Goal: Task Accomplishment & Management: Use online tool/utility

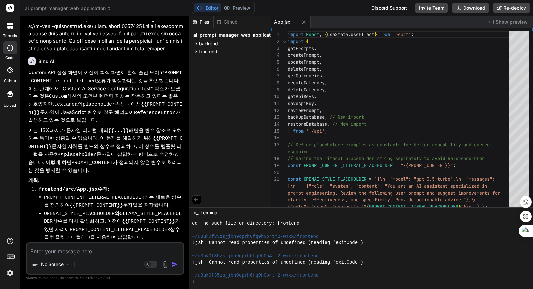
scroll to position [2600, 0]
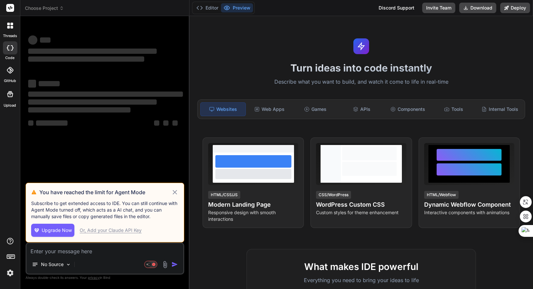
click at [175, 190] on icon at bounding box center [175, 192] width 8 height 8
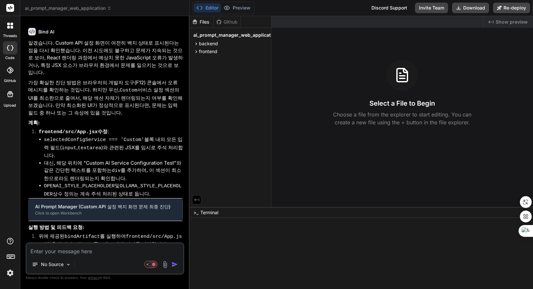
type textarea "x"
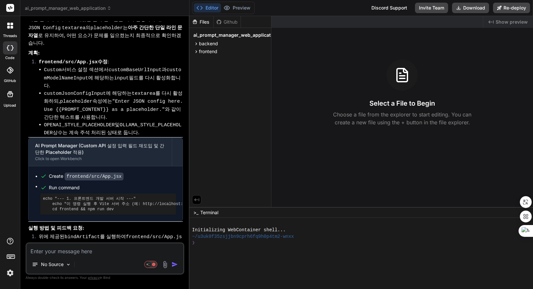
scroll to position [1417, 0]
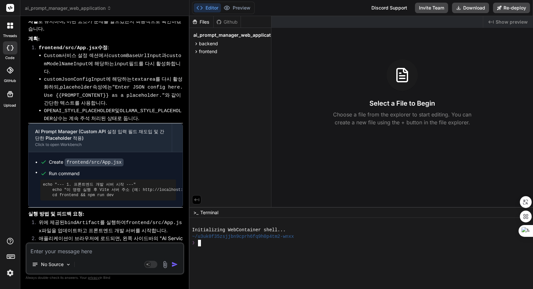
click at [270, 249] on div at bounding box center [357, 249] width 330 height 7
click at [234, 263] on div "❯" at bounding box center [357, 262] width 330 height 7
type textarea "npm install && npm run start-detached"
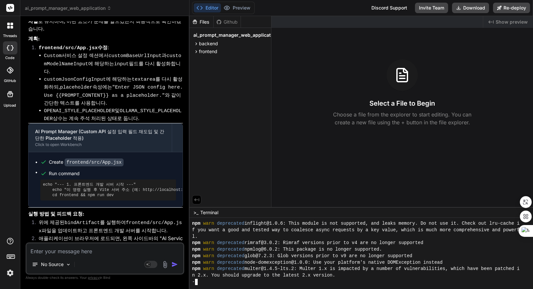
scroll to position [64, 0]
type textarea "x"
click at [458, 236] on div "l." at bounding box center [357, 236] width 330 height 7
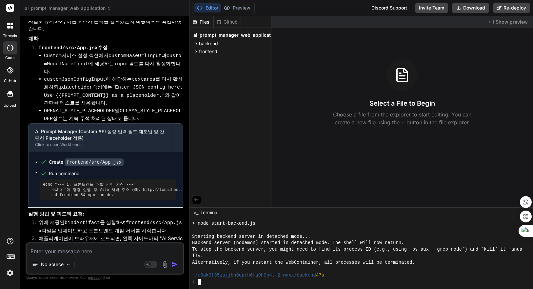
scroll to position [168, 0]
click at [376, 234] on div "Starting backend server in detached mode..." at bounding box center [357, 236] width 330 height 7
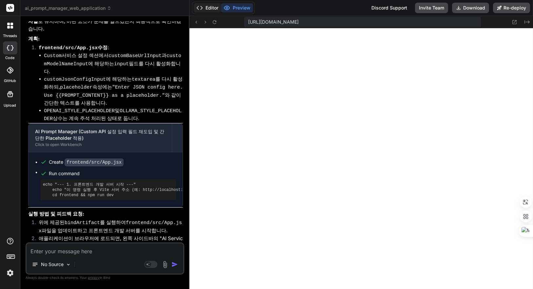
click at [211, 5] on button "Editor" at bounding box center [207, 7] width 27 height 9
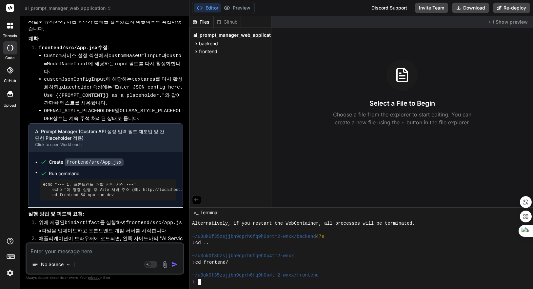
scroll to position [206, 0]
type textarea "npm install && npm run dev"
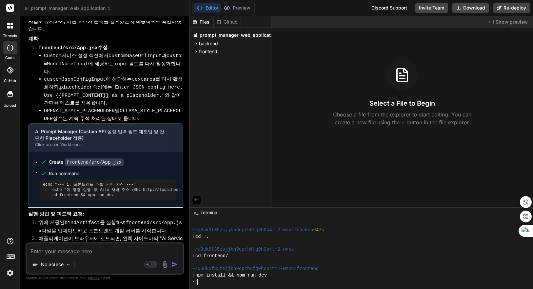
scroll to position [387, 0]
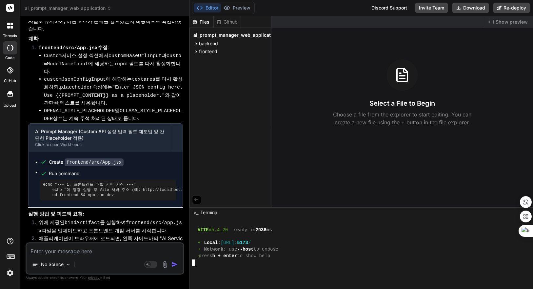
click at [509, 20] on span "Show preview" at bounding box center [512, 22] width 32 height 7
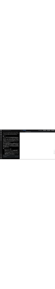
scroll to position [2235, 0]
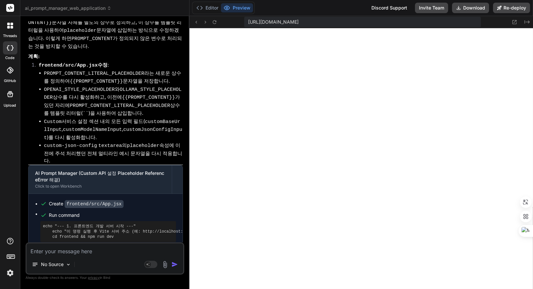
click at [117, 247] on textarea at bounding box center [105, 249] width 157 height 12
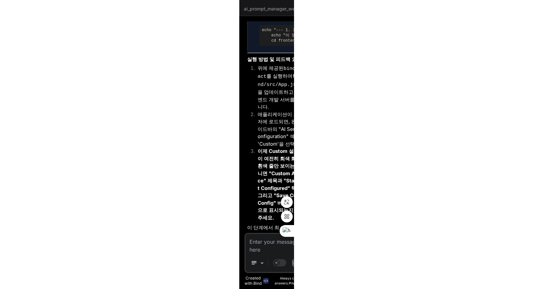
scroll to position [4642, 0]
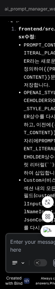
type textarea "x"
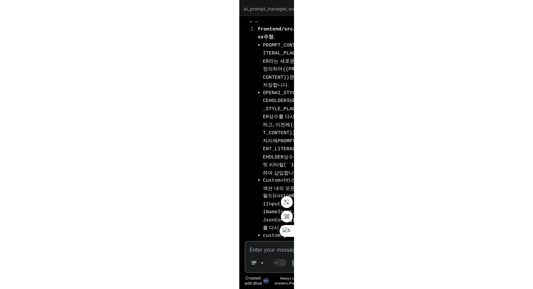
scroll to position [2235, 0]
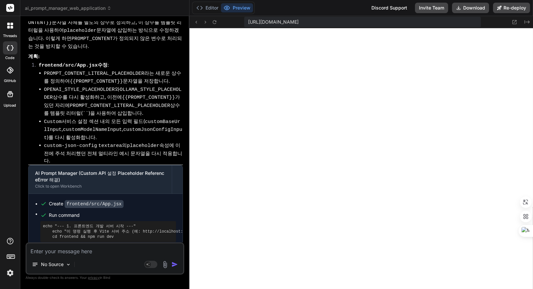
click at [94, 250] on textarea at bounding box center [105, 249] width 157 height 12
paste textarea "echo "--- 1. 프론트엔드 개발 서버 시작 ---" echo "이 명령 실행 후 Vite 서버 주소 (예: http://localhos…"
type textarea "echo "--- 1. 프론트엔드 개발 서버 시작 ---" echo "이 명령 실행 후 Vite 서버 주소 (예: http://localhos…"
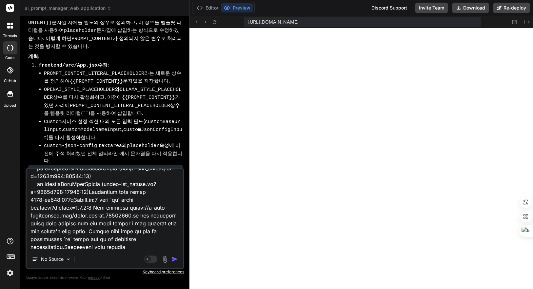
type textarea "x"
type textarea "echo "--- 1. 프론트엔드 개발 서버 시작 ---" echo "이 명령 실행 후 Vite 서버 주소 (예: http://localhos…"
type textarea "x"
type textarea "echo "--- 1. 프론트엔드 개발 서버 시작 ---" echo "이 명령 실행 후 Vite 서버 주소 (예: http://localhos…"
type textarea "x"
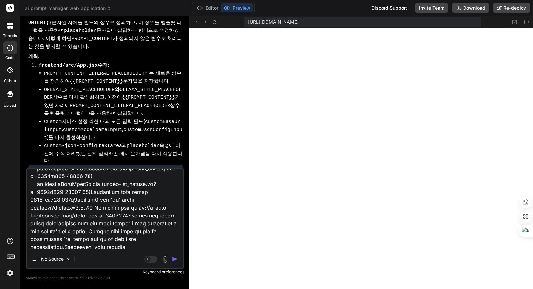
scroll to position [543, 0]
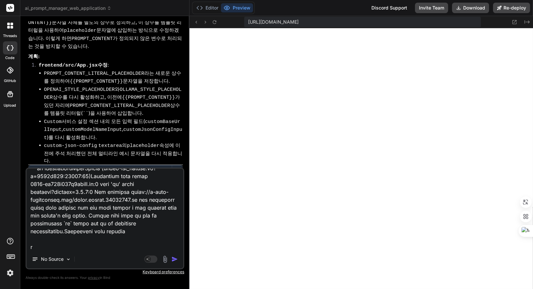
type textarea "echo "--- 1. 프론트엔드 개발 서버 시작 ---" echo "이 명령 실행 후 Vite 서버 주소 (예: http://localhos…"
type textarea "x"
type textarea "echo "--- 1. 프론트엔드 개발 서버 시작 ---" echo "이 명령 실행 후 Vite 서버 주소 (예: http://localhos…"
type textarea "x"
type textarea "echo "--- 1. 프론트엔드 개발 서버 시작 ---" echo "이 명령 실행 후 Vite 서버 주소 (예: http://localhos…"
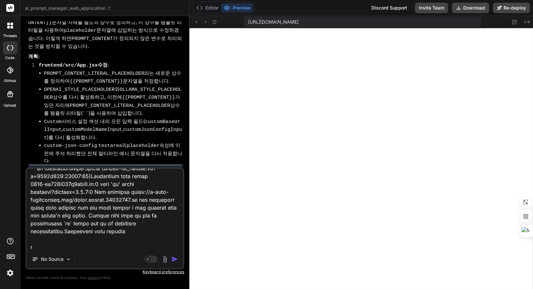
type textarea "x"
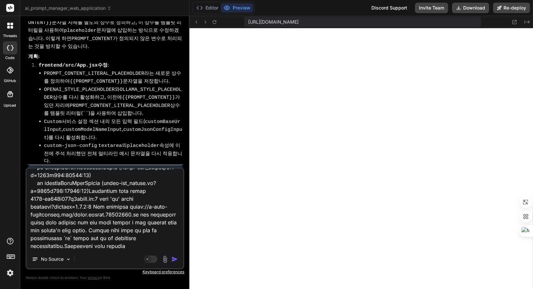
type textarea "echo "--- 1. 프론트엔드 개발 서버 시작 ---" echo "이 명령 실행 후 Vite 서버 주소 (예: http://localhos…"
type textarea "x"
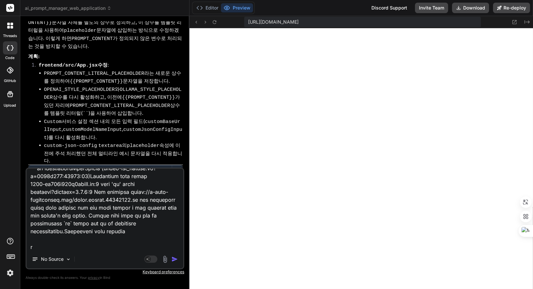
type textarea "echo "--- 1. 프론트엔드 개발 서버 시작 ---" echo "이 명령 실행 후 Vite 서버 주소 (예: http://localhos…"
type textarea "x"
type textarea "echo "--- 1. 프론트엔드 개발 서버 시작 ---" echo "이 명령 실행 후 Vite 서버 주소 (예: http://localhos…"
type textarea "x"
type textarea "echo "--- 1. 프론트엔드 개발 서버 시작 ---" echo "이 명령 실행 후 Vite 서버 주소 (예: http://localhos…"
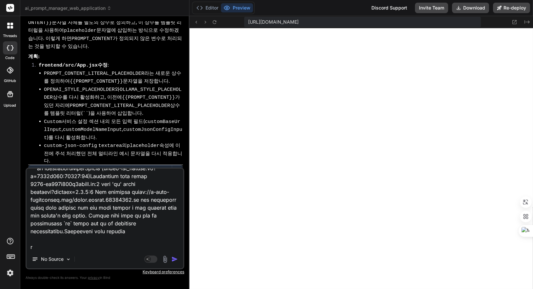
type textarea "x"
type textarea "echo "--- 1. 프론트엔드 개발 서버 시작 ---" echo "이 명령 실행 후 Vite 서버 주소 (예: http://localhos…"
type textarea "x"
type textarea "echo "--- 1. 프론트엔드 개발 서버 시작 ---" echo "이 명령 실행 후 Vite 서버 주소 (예: http://localhos…"
type textarea "x"
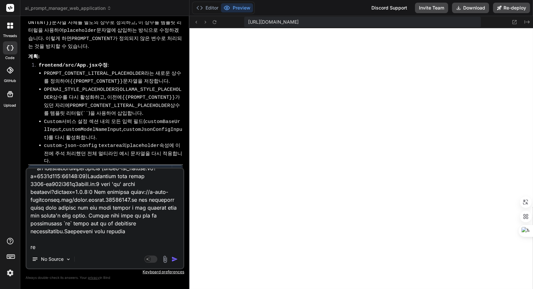
type textarea "echo "--- 1. 프론트엔드 개발 서버 시작 ---" echo "이 명령 실행 후 Vite 서버 주소 (예: http://localhos…"
type textarea "x"
type textarea "echo "--- 1. 프론트엔드 개발 서버 시작 ---" echo "이 명령 실행 후 Vite 서버 주소 (예: http://localhos…"
type textarea "x"
type textarea "echo "--- 1. 프론트엔드 개발 서버 시작 ---" echo "이 명령 실행 후 Vite 서버 주소 (예: http://localhos…"
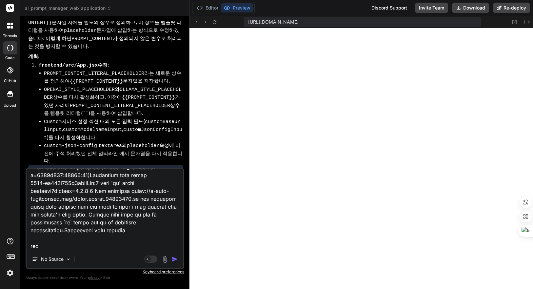
type textarea "x"
type textarea "echo "--- 1. 프론트엔드 개발 서버 시작 ---" echo "이 명령 실행 후 Vite 서버 주소 (예: http://localhos…"
type textarea "x"
type textarea "echo "--- 1. 프론트엔드 개발 서버 시작 ---" echo "이 명령 실행 후 Vite 서버 주소 (예: http://localhos…"
type textarea "x"
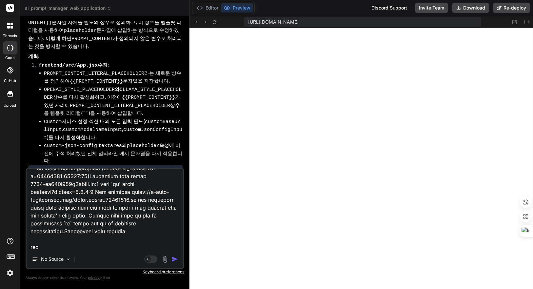
type textarea "echo "--- 1. 프론트엔드 개발 서버 시작 ---" echo "이 명령 실행 후 Vite 서버 주소 (예: http://localhos…"
type textarea "x"
type textarea "echo "--- 1. 프론트엔드 개발 서버 시작 ---" echo "이 명령 실행 후 Vite 서버 주소 (예: http://localhos…"
type textarea "x"
type textarea "echo "--- 1. 프론트엔드 개발 서버 시작 ---" echo "이 명령 실행 후 Vite 서버 주소 (예: http://localhos…"
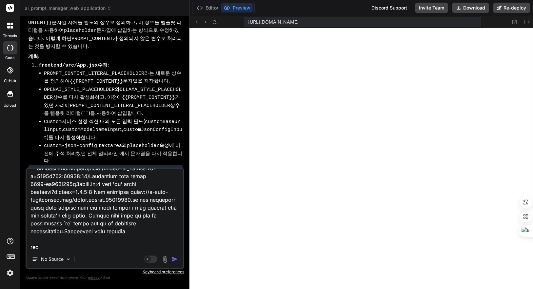
type textarea "x"
type textarea "echo "--- 1. 프론트엔드 개발 서버 시작 ---" echo "이 명령 실행 후 Vite 서버 주소 (예: http://localhos…"
type textarea "x"
type textarea "echo "--- 1. 프론트엔드 개발 서버 시작 ---" echo "이 명령 실행 후 Vite 서버 주소 (예: http://localhos…"
type textarea "x"
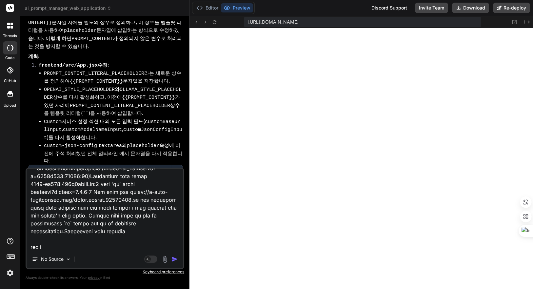
type textarea "echo "--- 1. 프론트엔드 개발 서버 시작 ---" echo "이 명령 실행 후 Vite 서버 주소 (예: http://localhos…"
type textarea "x"
type textarea "echo "--- 1. 프론트엔드 개발 서버 시작 ---" echo "이 명령 실행 후 Vite 서버 주소 (예: http://localhos…"
type textarea "x"
type textarea "echo "--- 1. 프론트엔드 개발 서버 시작 ---" echo "이 명령 실행 후 Vite 서버 주소 (예: http://localhos…"
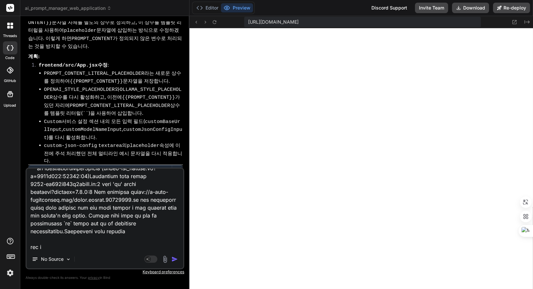
type textarea "x"
type textarea "echo "--- 1. 프론트엔드 개발 서버 시작 ---" echo "이 명령 실행 후 Vite 서버 주소 (예: http://localhos…"
type textarea "x"
type textarea "echo "--- 1. 프론트엔드 개발 서버 시작 ---" echo "이 명령 실행 후 Vite 서버 주소 (예: http://localhos…"
type textarea "x"
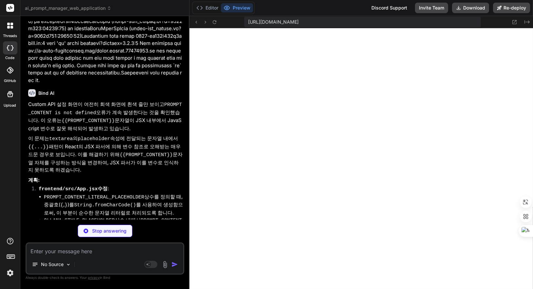
scroll to position [2864, 0]
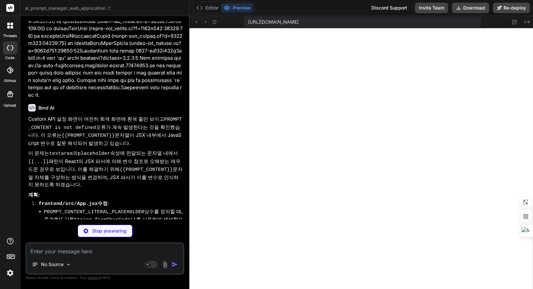
scroll to position [2844, 0]
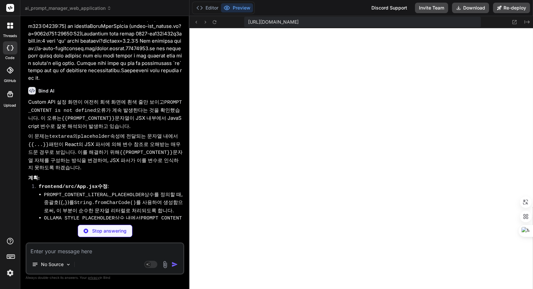
scroll to position [2864, 0]
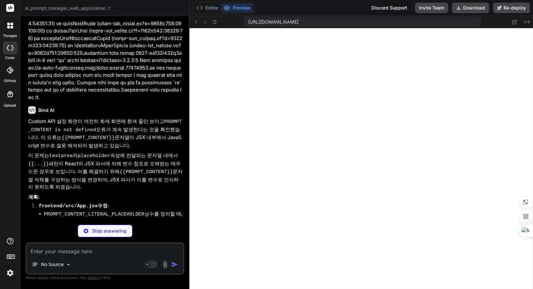
scroll to position [2844, 0]
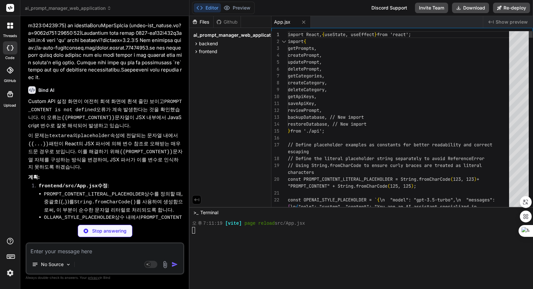
scroll to position [509, 0]
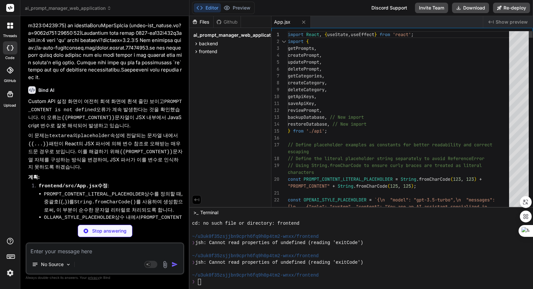
type textarea "x"
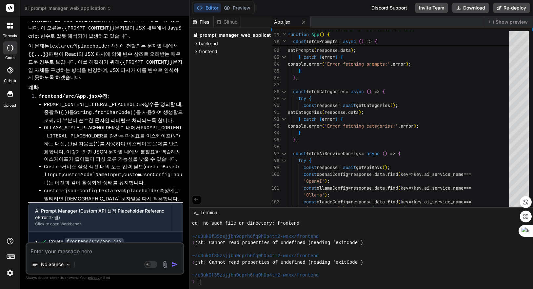
scroll to position [2981, 0]
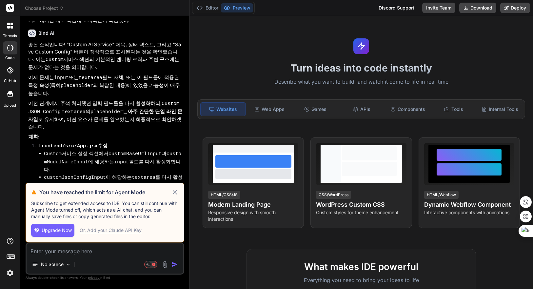
click at [172, 191] on icon at bounding box center [175, 192] width 8 height 8
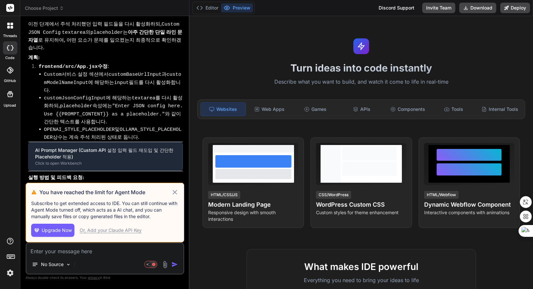
type textarea "x"
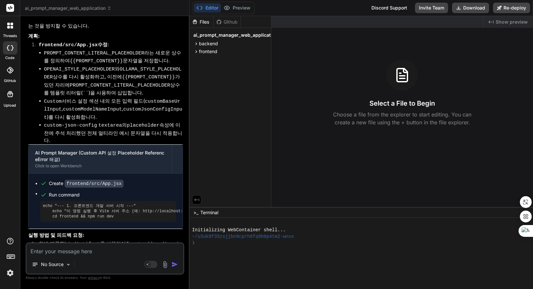
scroll to position [1855, 0]
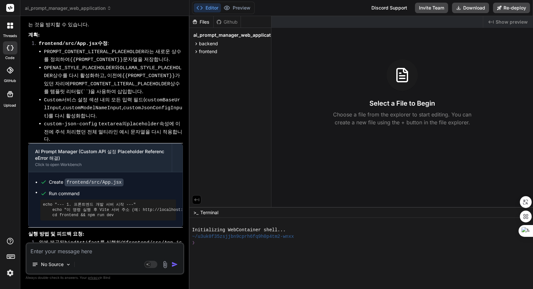
click at [310, 245] on div "❯" at bounding box center [357, 243] width 330 height 7
type textarea "ㅊㅇ"
click at [270, 261] on div "❯" at bounding box center [357, 262] width 330 height 7
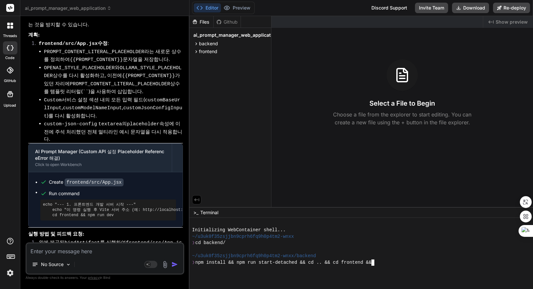
scroll to position [0, 104]
type textarea "npm install && npm run start-detached"
click at [402, 258] on div "~/u3uk0f35zsjjbn9cprh6fq9h0p4tm2-wnxx/backend" at bounding box center [357, 256] width 330 height 7
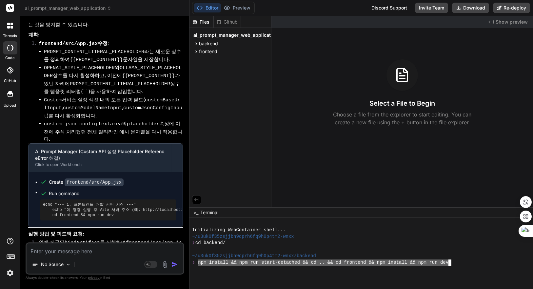
drag, startPoint x: 449, startPoint y: 261, endPoint x: 199, endPoint y: 261, distance: 249.8
click at [199, 261] on div "npm install && npm run dev ㅇ vvvvvvvvvvvvvvvvvvvvvvvvvvvvvvvv Initializing WebC…" at bounding box center [357, 252] width 330 height 65
type textarea "npm install && npm run start-detached && cd .. && cd frontend && npm install &&…"
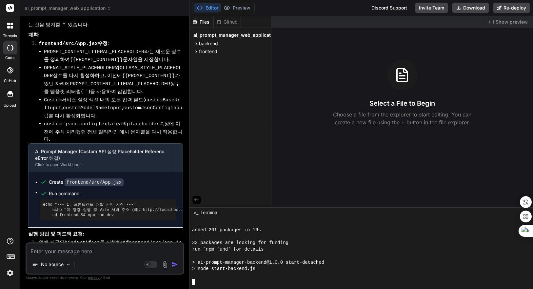
scroll to position [155, 0]
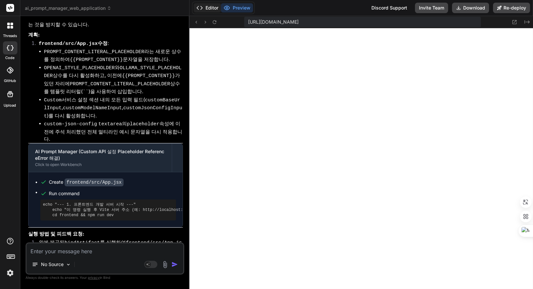
click at [203, 6] on button "Editor" at bounding box center [207, 7] width 27 height 9
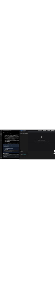
scroll to position [329, 0]
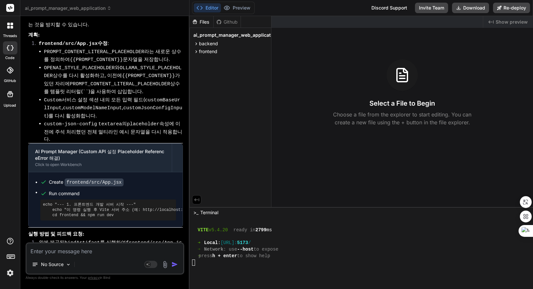
click at [509, 22] on span "Show preview" at bounding box center [512, 22] width 32 height 7
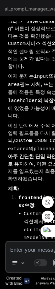
type textarea "x"
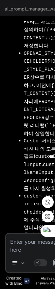
click at [16, 243] on textarea at bounding box center [39, 244] width 67 height 20
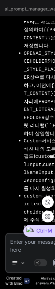
paste textarea "Failed to load resource: the server responded with a status of 404 (Not Found)U…"
type textarea "Failed to load resource: the server responded with a status of 404 (Not Found)U…"
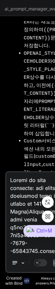
scroll to position [2156, 0]
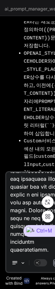
type textarea "x"
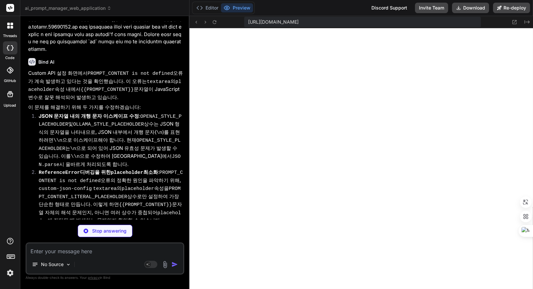
scroll to position [3444, 0]
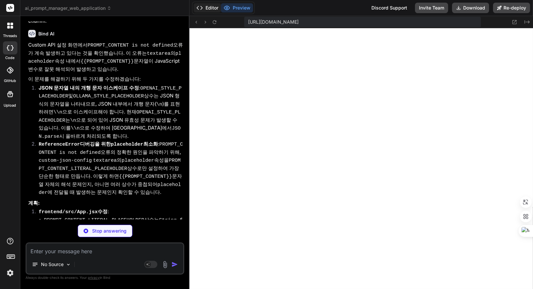
drag, startPoint x: 204, startPoint y: 7, endPoint x: 231, endPoint y: 32, distance: 37.1
click at [204, 7] on button "Editor" at bounding box center [207, 7] width 27 height 9
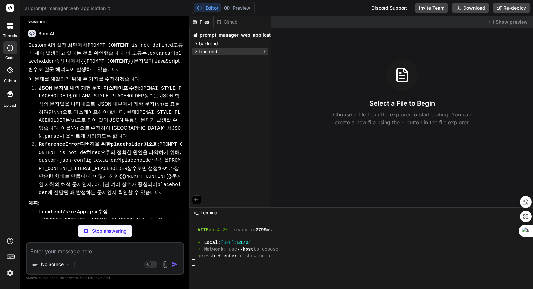
click at [208, 51] on span "frontend" at bounding box center [208, 51] width 18 height 7
click at [208, 78] on span "src" at bounding box center [208, 78] width 7 height 7
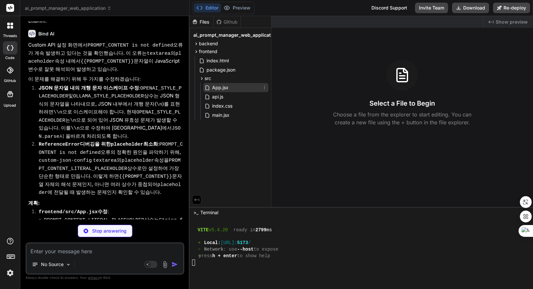
click at [227, 85] on span "App.jsx" at bounding box center [220, 88] width 18 height 8
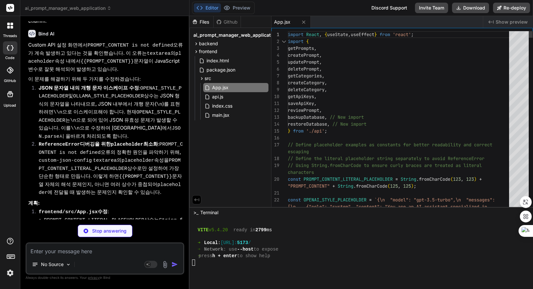
type textarea "x"
type textarea "</div> ); } export default App;"
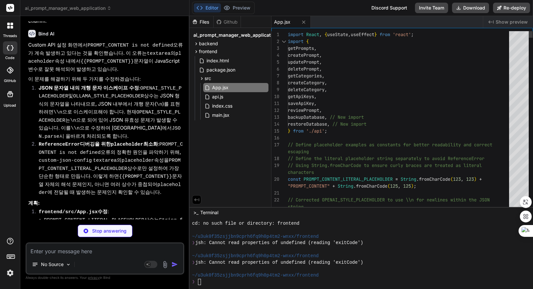
scroll to position [432, 0]
type textarea "x"
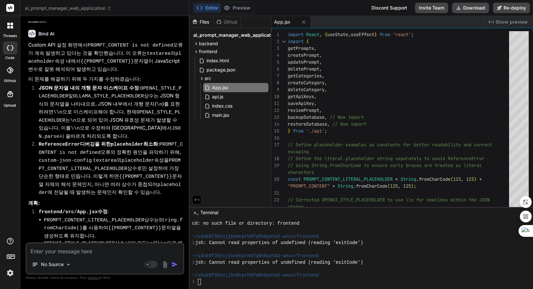
scroll to position [3561, 0]
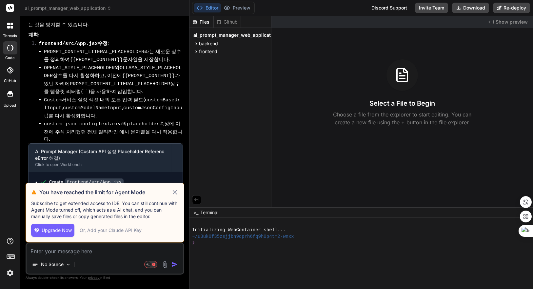
click at [176, 191] on icon at bounding box center [175, 192] width 4 height 4
type textarea "x"
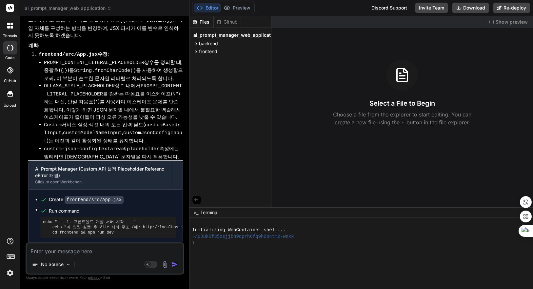
scroll to position [2599, 0]
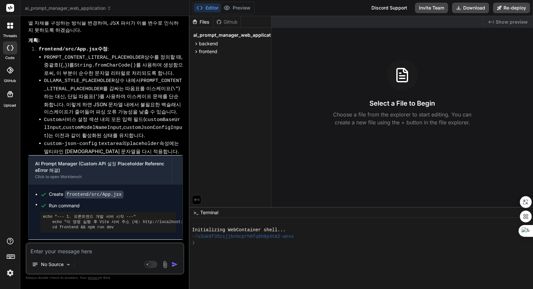
click at [325, 242] on div "❯" at bounding box center [357, 243] width 330 height 7
click at [259, 258] on div at bounding box center [357, 256] width 330 height 7
type textarea "npm install && npm run start-detached && cd .. && cd frontend && npm install &&…"
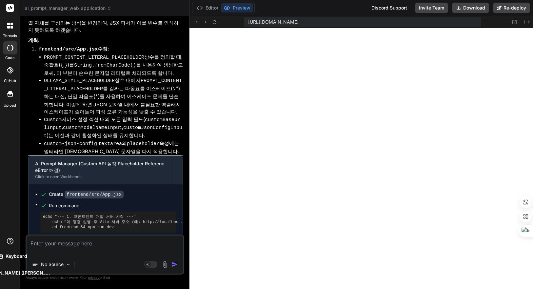
scroll to position [5590, 0]
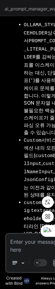
click at [28, 243] on textarea at bounding box center [39, 244] width 67 height 20
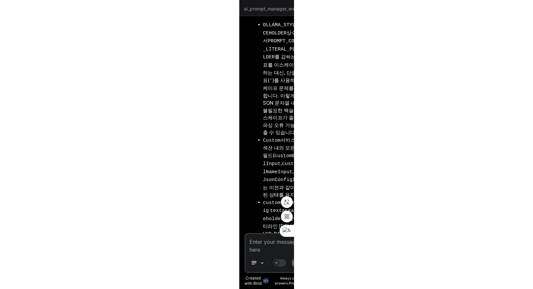
scroll to position [2599, 0]
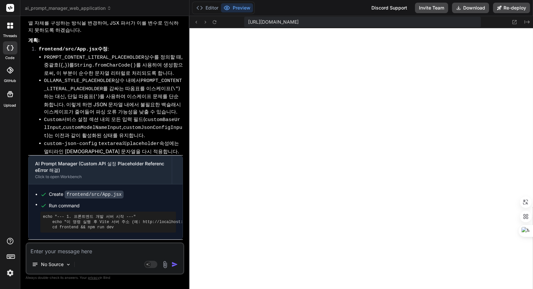
click at [96, 252] on textarea at bounding box center [105, 249] width 157 height 12
paste textarea "Failed to load resource: the server responded with a status of 404 (Not Found)U…"
type textarea "x"
type textarea "Failed to load resource: the server responded with a status of 404 (Not Found)U…"
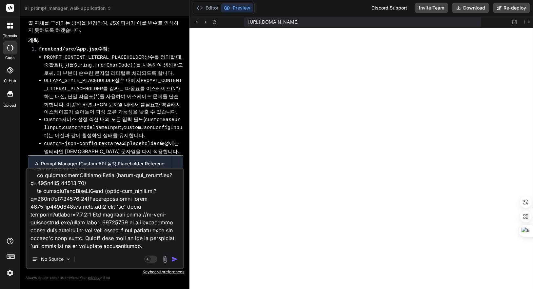
type textarea "x"
type textarea "Failed to load resource: the server responded with a status of 404 (Not Found)U…"
type textarea "x"
type textarea "Failed to load resource: the server responded with a status of 404 (Not Found)U…"
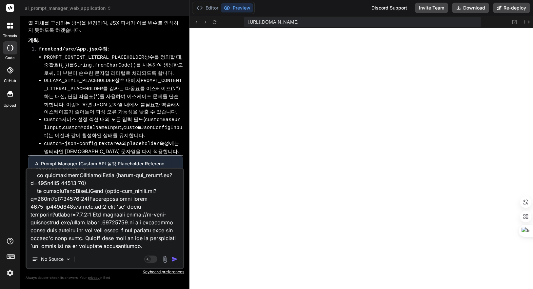
type textarea "x"
type textarea "Failed to load resource: the server responded with a status of 404 (Not Found)U…"
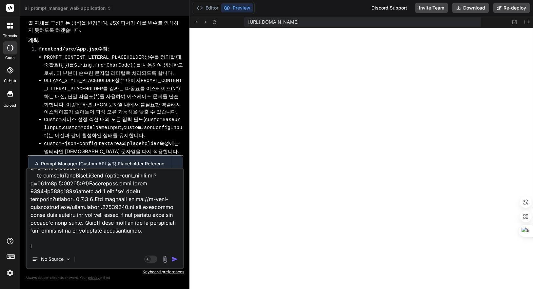
type textarea "x"
type textarea "Failed to load resource: the server responded with a status of 404 (Not Found)U…"
type textarea "x"
type textarea "Failed to load resource: the server responded with a status of 404 (Not Found)U…"
type textarea "x"
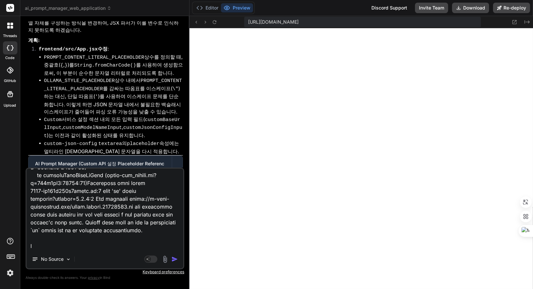
type textarea "Failed to load resource: the server responded with a status of 404 (Not Found)U…"
type textarea "x"
type textarea "Failed to load resource: the server responded with a status of 404 (Not Found)U…"
type textarea "x"
type textarea "Failed to load resource: the server responded with a status of 404 (Not Found)U…"
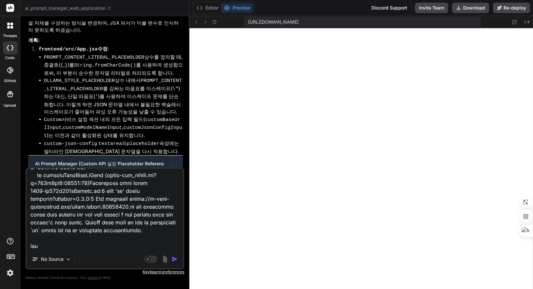
type textarea "x"
type textarea "Failed to load resource: the server responded with a status of 404 (Not Found)U…"
type textarea "x"
type textarea "Failed to load resource: the server responded with a status of 404 (Not Found)U…"
type textarea "x"
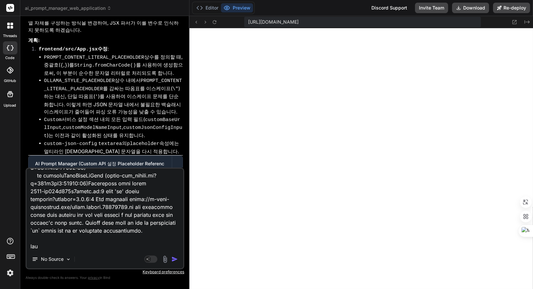
type textarea "Failed to load resource: the server responded with a status of 404 (Not Found)U…"
type textarea "x"
type textarea "Failed to load resource: the server responded with a status of 404 (Not Found)U…"
type textarea "x"
type textarea "Failed to load resource: the server responded with a status of 404 (Not Found)U…"
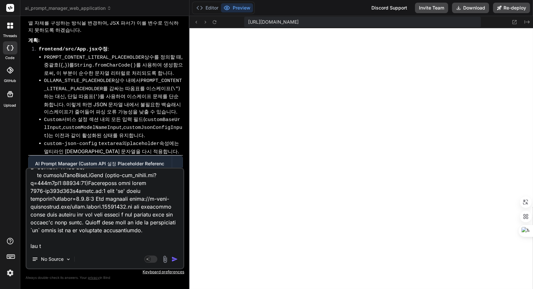
type textarea "x"
type textarea "Failed to load resource: the server responded with a status of 404 (Not Found)U…"
type textarea "x"
type textarea "Failed to load resource: the server responded with a status of 404 (Not Found)U…"
type textarea "x"
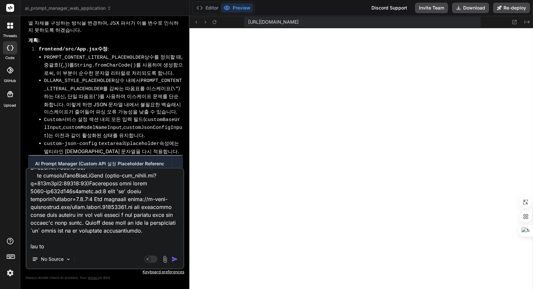
type textarea "Failed to load resource: the server responded with a status of 404 (Not Found)U…"
type textarea "x"
type textarea "Failed to load resource: the server responded with a status of 404 (Not Found)U…"
type textarea "x"
type textarea "Failed to load resource: the server responded with a status of 404 (Not Found)U…"
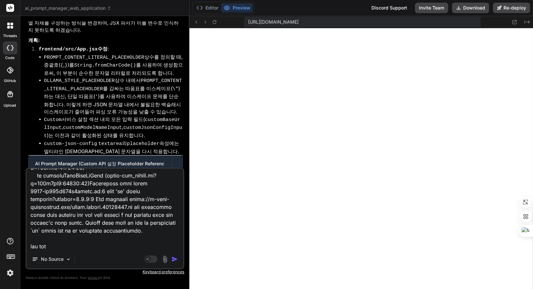
type textarea "x"
type textarea "Failed to load resource: the server responded with a status of 404 (Not Found)U…"
type textarea "x"
type textarea "Failed to load resource: the server responded with a status of 404 (Not Found)U…"
type textarea "x"
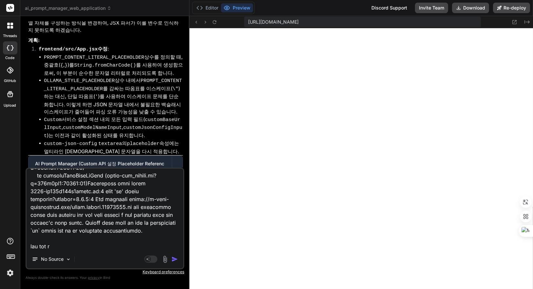
type textarea "Failed to load resource: the server responded with a status of 404 (Not Found)U…"
type textarea "x"
type textarea "Failed to load resource: the server responded with a status of 404 (Not Found)U…"
type textarea "x"
type textarea "Failed to load resource: the server responded with a status of 404 (Not Found)U…"
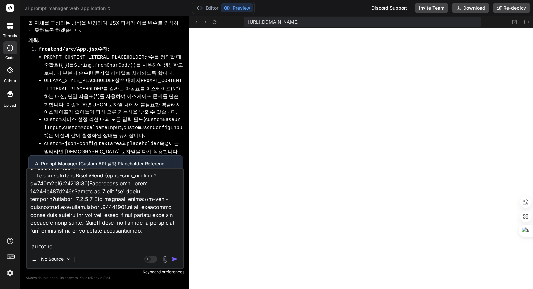
type textarea "x"
type textarea "Failed to load resource: the server responded with a status of 404 (Not Found)U…"
type textarea "x"
type textarea "Failed to load resource: the server responded with a status of 404 (Not Found)U…"
type textarea "x"
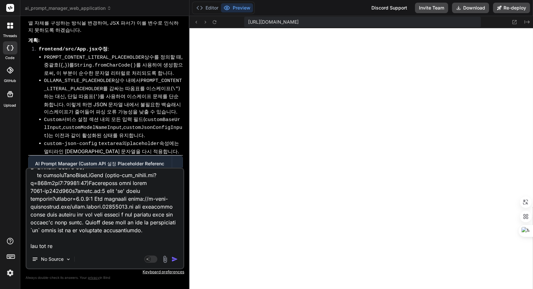
type textarea "Failed to load resource: the server responded with a status of 404 (Not Found)U…"
type textarea "x"
type textarea "Failed to load resource: the server responded with a status of 404 (Not Found)U…"
type textarea "x"
type textarea "Failed to load resource: the server responded with a status of 404 (Not Found)U…"
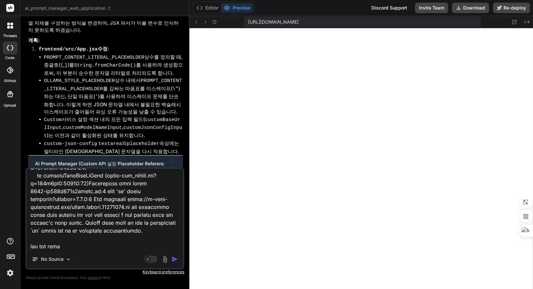
type textarea "x"
type textarea "Failed to load resource: the server responded with a status of 404 (Not Found)U…"
type textarea "x"
type textarea "Failed to load resource: the server responded with a status of 404 (Not Found)U…"
type textarea "x"
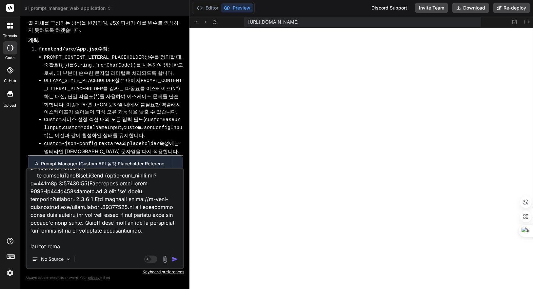
type textarea "Failed to load resource: the server responded with a status of 404 (Not Found)U…"
type textarea "x"
type textarea "Failed to load resource: the server responded with a status of 404 (Not Found)U…"
type textarea "x"
type textarea "Failed to load resource: the server responded with a status of 404 (Not Found)U…"
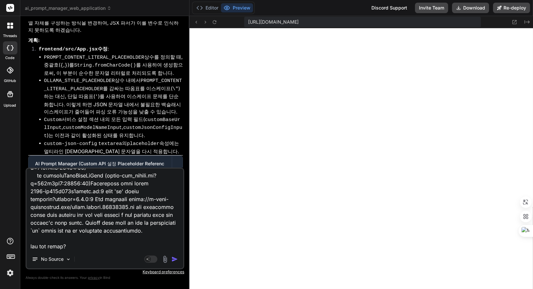
type textarea "x"
type textarea "Failed to load resource: the server responded with a status of 404 (Not Found)U…"
type textarea "x"
type textarea "Failed to load resource: the server responded with a status of 404 (Not Found)U…"
type textarea "x"
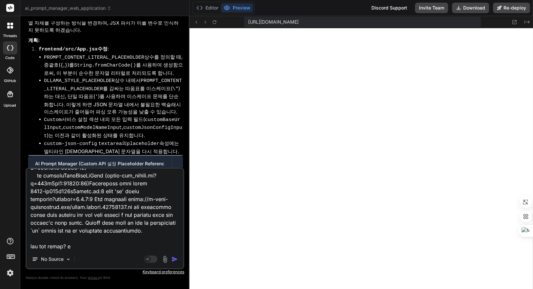
type textarea "Failed to load resource: the server responded with a status of 404 (Not Found)U…"
type textarea "x"
type textarea "Failed to load resource: the server responded with a status of 404 (Not Found)U…"
type textarea "x"
type textarea "Failed to load resource: the server responded with a status of 404 (Not Found)U…"
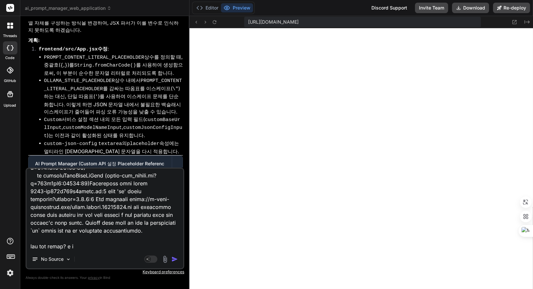
type textarea "x"
type textarea "Failed to load resource: the server responded with a status of 404 (Not Found)U…"
type textarea "x"
type textarea "Failed to load resource: the server responded with a status of 404 (Not Found)U…"
type textarea "x"
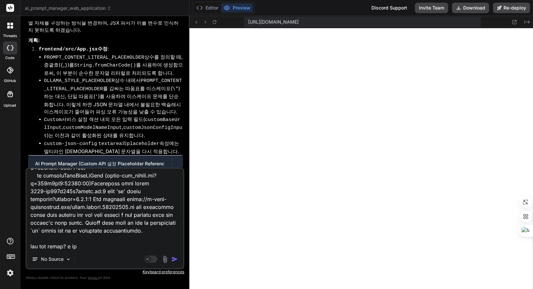
type textarea "Failed to load resource: the server responded with a status of 404 (Not Found)U…"
type textarea "x"
type textarea "Failed to load resource: the server responded with a status of 404 (Not Found)U…"
type textarea "x"
type textarea "Failed to load resource: the server responded with a status of 404 (Not Found)U…"
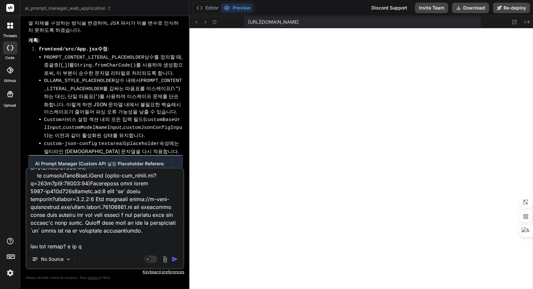
type textarea "x"
type textarea "Failed to load resource: the server responded with a status of 404 (Not Found)U…"
type textarea "x"
type textarea "Failed to load resource: the server responded with a status of 404 (Not Found)U…"
type textarea "x"
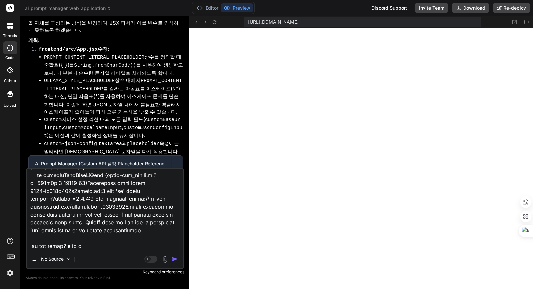
type textarea "Failed to load resource: the server responded with a status of 404 (Not Found)U…"
type textarea "x"
type textarea "Failed to load resource: the server responded with a status of 404 (Not Found)U…"
type textarea "x"
type textarea "Failed to load resource: the server responded with a status of 404 (Not Found)U…"
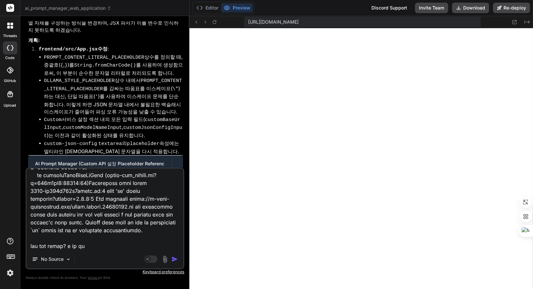
type textarea "x"
type textarea "Failed to load resource: the server responded with a status of 404 (Not Found)U…"
type textarea "x"
type textarea "Failed to load resource: the server responded with a status of 404 (Not Found)U…"
type textarea "x"
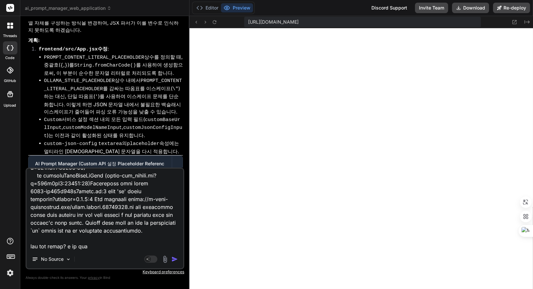
type textarea "Failed to load resource: the server responded with a status of 404 (Not Found)U…"
type textarea "x"
type textarea "Failed to load resource: the server responded with a status of 404 (Not Found)U…"
type textarea "x"
type textarea "Failed to load resource: the server responded with a status of 404 (Not Found)U…"
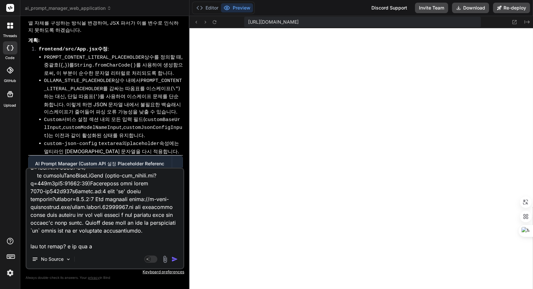
type textarea "x"
type textarea "Failed to load resource: the server responded with a status of 404 (Not Found)U…"
type textarea "x"
type textarea "Failed to load resource: the server responded with a status of 404 (Not Found)U…"
type textarea "x"
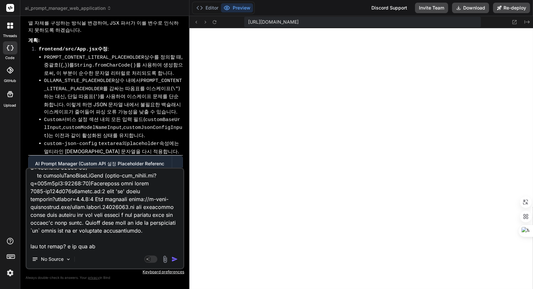
type textarea "Failed to load resource: the server responded with a status of 404 (Not Found)U…"
type textarea "x"
type textarea "Failed to load resource: the server responded with a status of 404 (Not Found)U…"
type textarea "x"
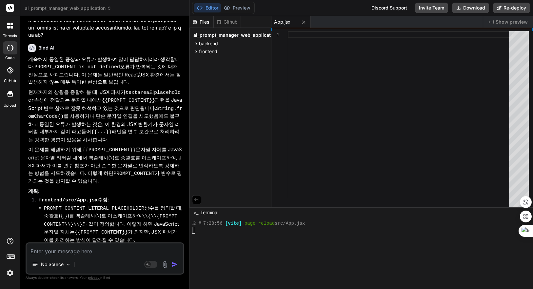
scroll to position [3424, 0]
click at [104, 251] on textarea at bounding box center [105, 249] width 157 height 12
type textarea "x"
type textarea "ㄱ"
type textarea "x"
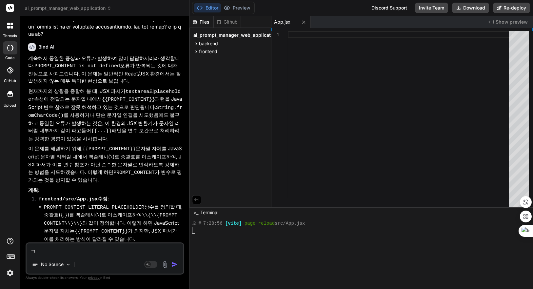
type textarea "계"
type textarea "x"
type textarea "곗"
type textarea "x"
type textarea "계소"
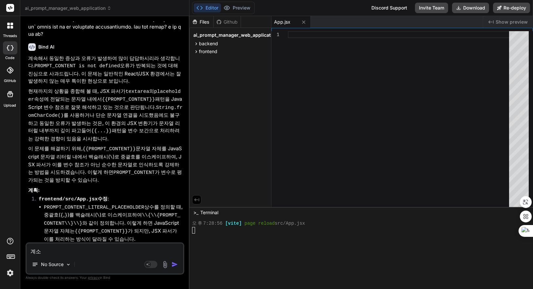
type textarea "x"
type textarea "계속"
type textarea "x"
type textarea "계속"
type textarea "x"
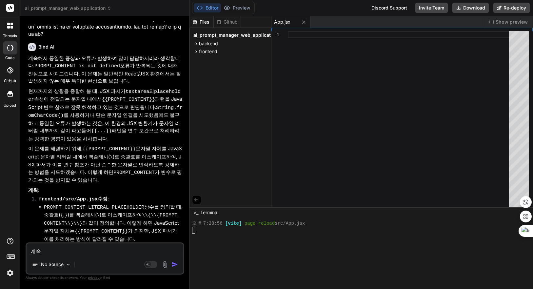
type textarea "계속 ㅈ"
type textarea "x"
type textarea "계속 지"
type textarea "x"
type textarea "계속 진"
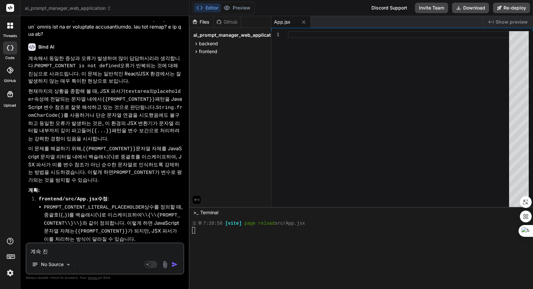
type textarea "x"
type textarea "계속 짆"
type textarea "x"
type textarea "계속 진해"
type textarea "x"
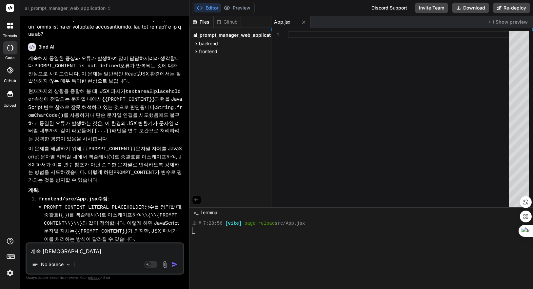
type textarea "계속 진행"
type textarea "x"
type textarea "계속 진행ㅎ"
type textarea "x"
type textarea "계속 진행해"
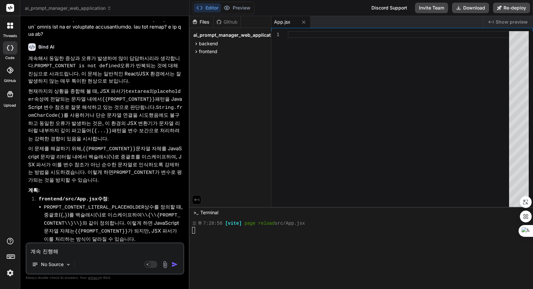
type textarea "x"
type textarea "계속 진행햊"
type textarea "x"
type textarea "계속 진행해주"
type textarea "x"
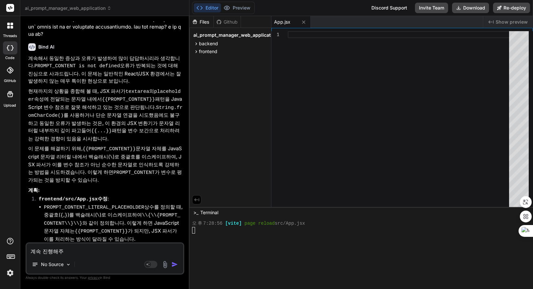
type textarea "계속 진행해줘"
type textarea "x"
type textarea "계속 진행해줘."
type textarea "x"
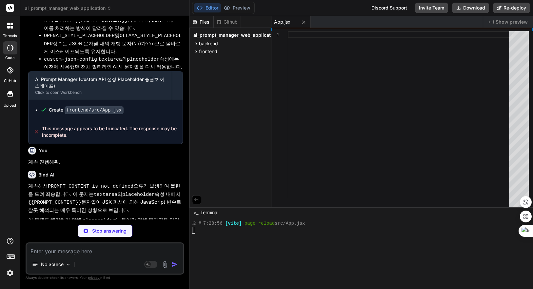
scroll to position [3698, 0]
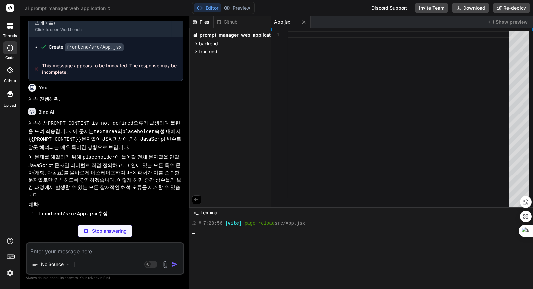
type textarea "x"
type textarea "</ul> </div> </div> </div> ); } export default App;"
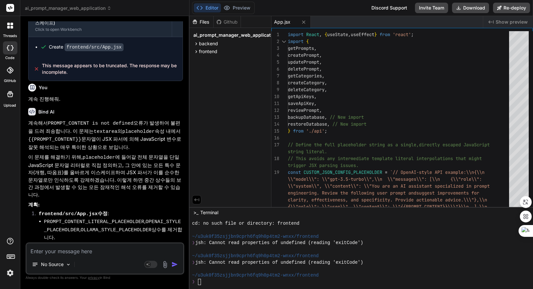
type textarea "x"
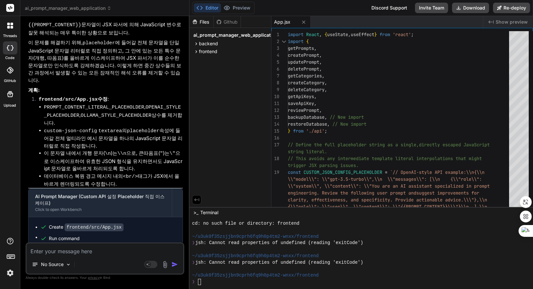
scroll to position [3814, 0]
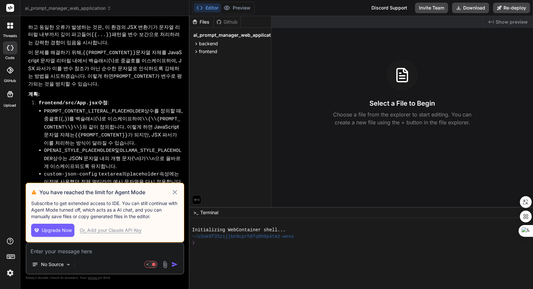
scroll to position [3161, 0]
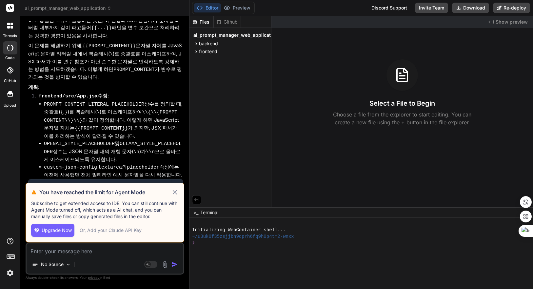
click at [173, 193] on icon at bounding box center [175, 192] width 8 height 8
type textarea "x"
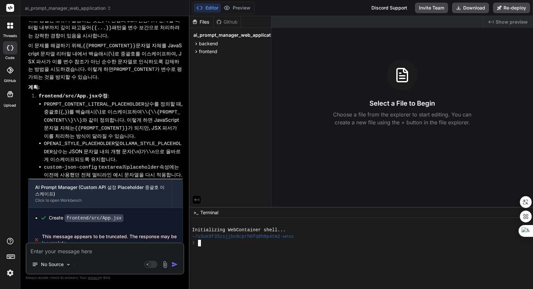
click at [283, 260] on div at bounding box center [357, 262] width 330 height 7
type textarea "cd backend && npm install && npm run start-detached && cd .. && cd frontend && …"
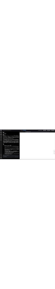
scroll to position [3516, 0]
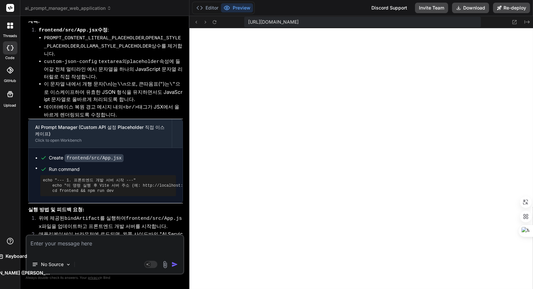
type textarea "x"
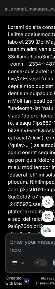
scroll to position [7925, 0]
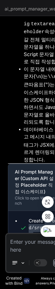
click at [20, 243] on textarea at bounding box center [39, 244] width 67 height 20
paste textarea "The resource [URL][DOMAIN_NAME] was preloaded using link preload but not used w…"
type textarea "The resource [URL][DOMAIN_NAME] was preloaded using link preload but not used w…"
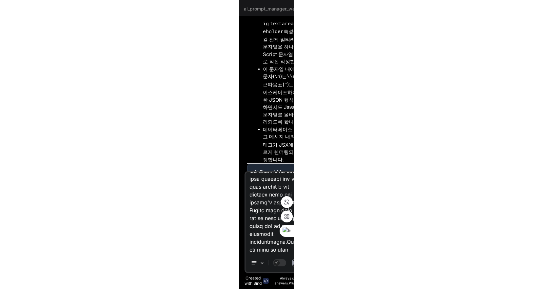
scroll to position [3516, 0]
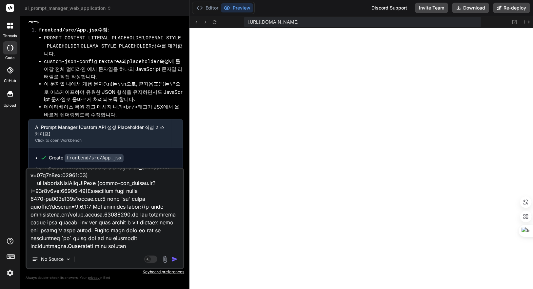
type textarea "x"
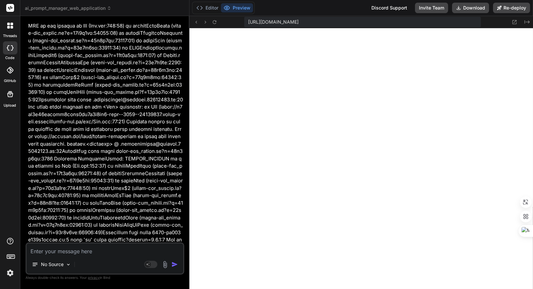
scroll to position [3871, 0]
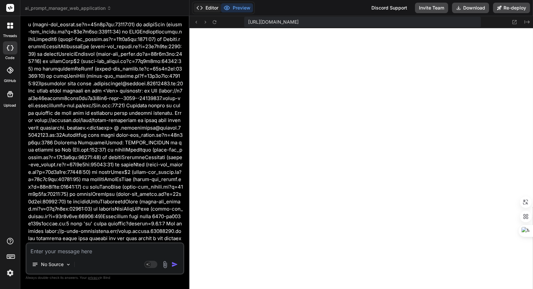
click at [210, 7] on button "Editor" at bounding box center [207, 7] width 27 height 9
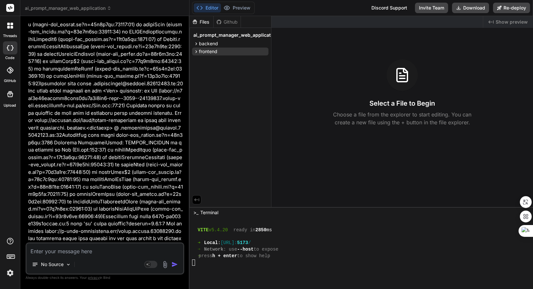
click at [212, 52] on span "frontend" at bounding box center [208, 51] width 18 height 7
click at [211, 79] on div "src" at bounding box center [233, 78] width 71 height 8
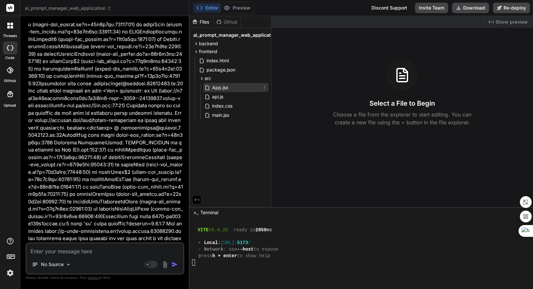
click at [223, 85] on span "App.jsx" at bounding box center [220, 88] width 18 height 8
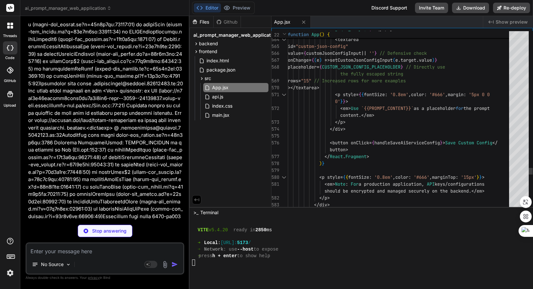
type textarea "x"
type textarea "export default App;"
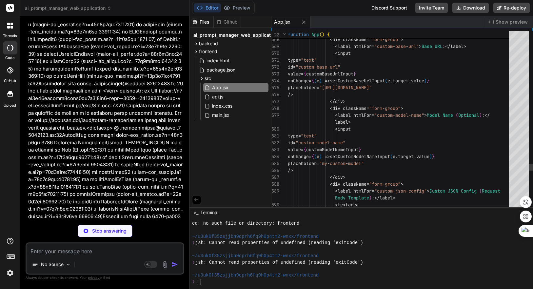
scroll to position [432, 0]
type textarea "x"
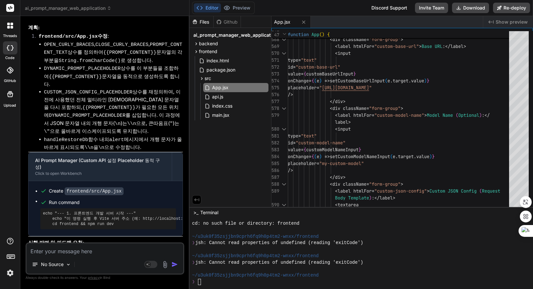
scroll to position [4204, 0]
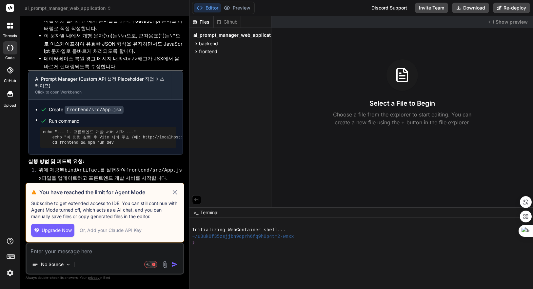
scroll to position [2739, 0]
click at [173, 191] on icon at bounding box center [175, 192] width 4 height 4
type textarea "x"
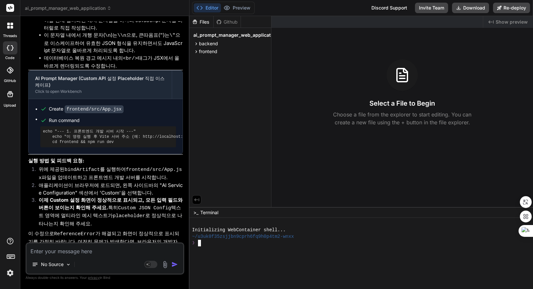
click at [279, 252] on div at bounding box center [357, 249] width 330 height 7
type textarea "cd backend && npm install && npm run start-detached && cd .. && cd frontend && …"
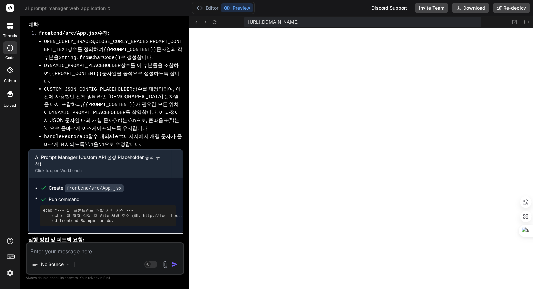
scroll to position [3390, 0]
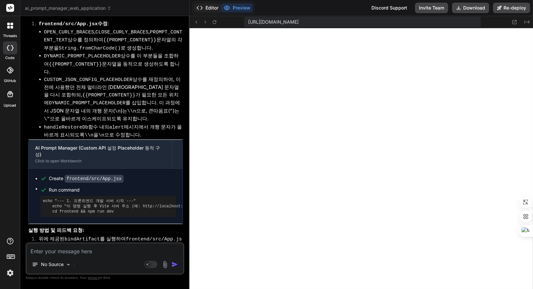
click at [210, 7] on button "Editor" at bounding box center [207, 7] width 27 height 9
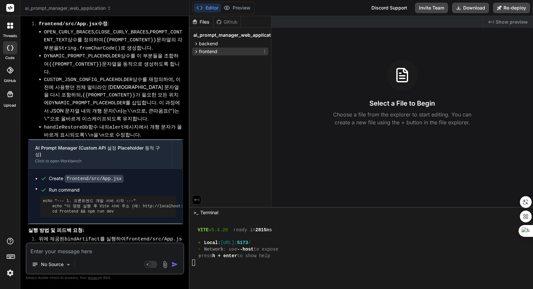
click at [211, 51] on span "frontend" at bounding box center [208, 51] width 18 height 7
click at [215, 79] on div "src" at bounding box center [233, 78] width 71 height 8
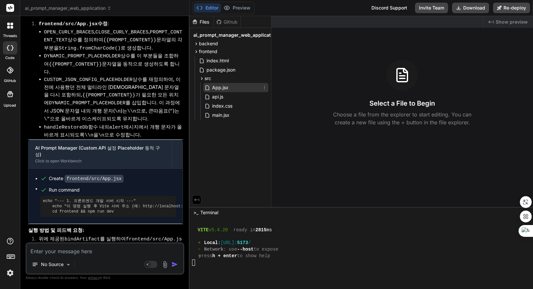
click at [227, 87] on span "App.jsx" at bounding box center [220, 88] width 18 height 8
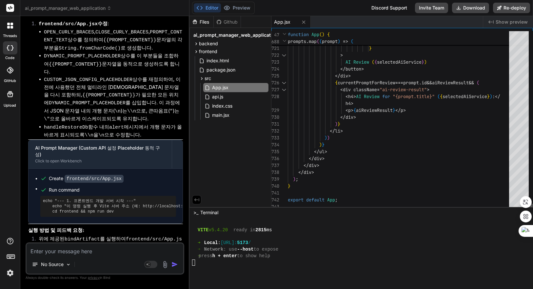
click at [529, 210] on div at bounding box center [531, 207] width 4 height 7
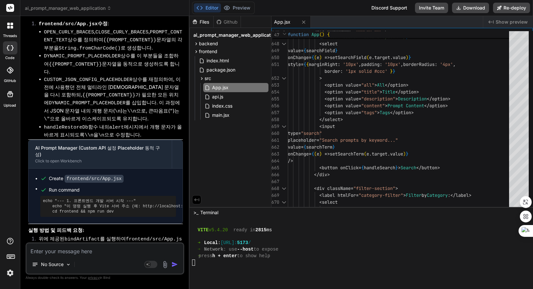
click at [510, 20] on span "Show preview" at bounding box center [512, 22] width 32 height 7
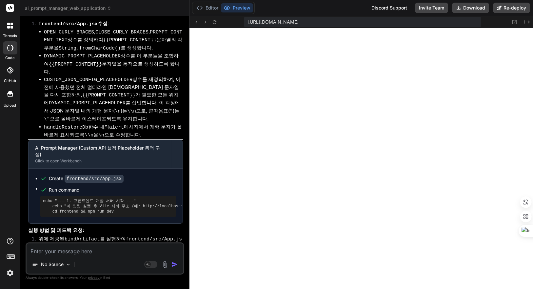
click at [96, 251] on textarea at bounding box center [105, 249] width 157 height 12
paste textarea "ASSISTANT Based on the console output and error logs you've shared, it looks li…"
type textarea "x"
type textarea "ASSISTANT Based on the console output and error logs you've shared, it looks li…"
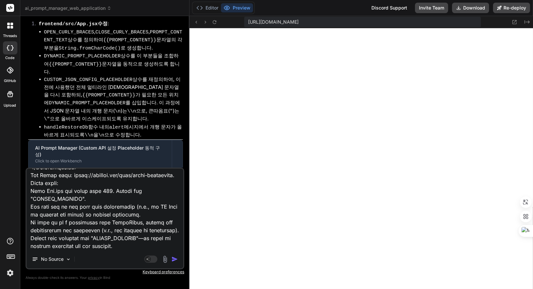
type textarea "x"
type textarea "ASSISTANT Based on the console output and error logs you've shared, it looks li…"
type textarea "x"
type textarea "ASSISTANT Based on the console output and error logs you've shared, it looks li…"
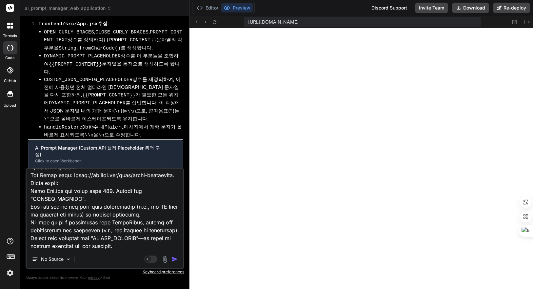
type textarea "x"
type textarea "ASSISTANT Based on the console output and error logs you've shared, it looks li…"
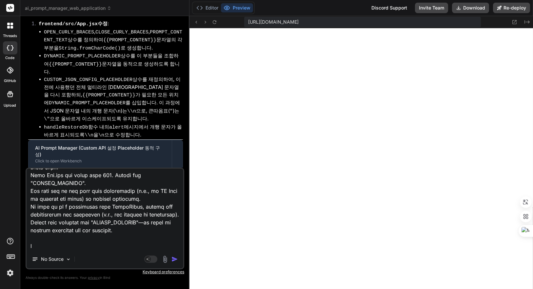
type textarea "x"
type textarea "ASSISTANT Based on the console output and error logs you've shared, it looks li…"
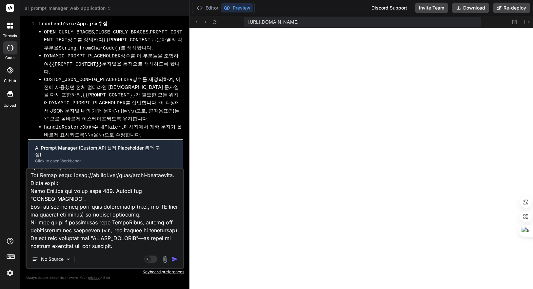
type textarea "x"
type textarea "ASSISTANT Based on the console output and error logs you've shared, it looks li…"
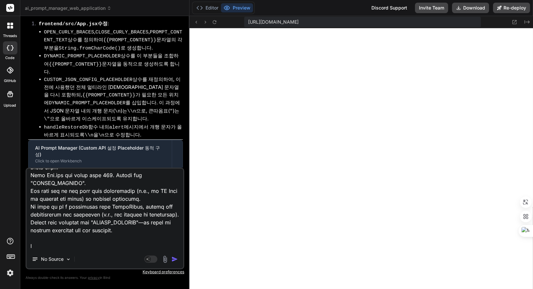
type textarea "x"
type textarea "ASSISTANT Based on the console output and error logs you've shared, it looks li…"
type textarea "x"
type textarea "ASSISTANT Based on the console output and error logs you've shared, it looks li…"
type textarea "x"
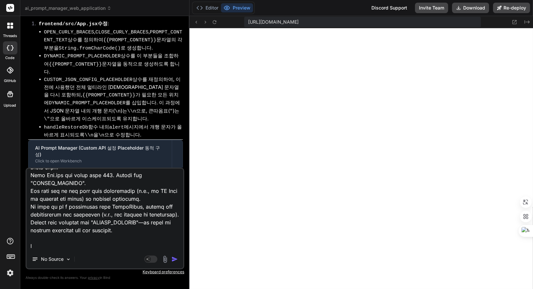
type textarea "ASSISTANT Based on the console output and error logs you've shared, it looks li…"
type textarea "x"
type textarea "ASSISTANT Based on the console output and error logs you've shared, it looks li…"
type textarea "x"
type textarea "ASSISTANT Based on the console output and error logs you've shared, it looks li…"
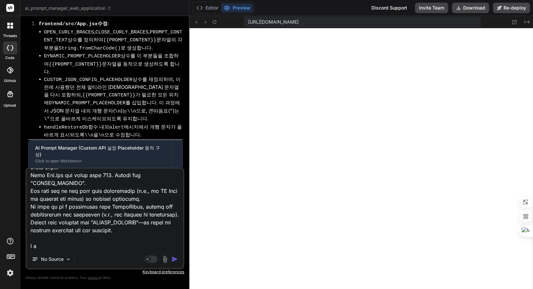
type textarea "x"
type textarea "ASSISTANT Based on the console output and error logs you've shared, it looks li…"
type textarea "x"
type textarea "ASSISTANT Based on the console output and error logs you've shared, it looks li…"
type textarea "x"
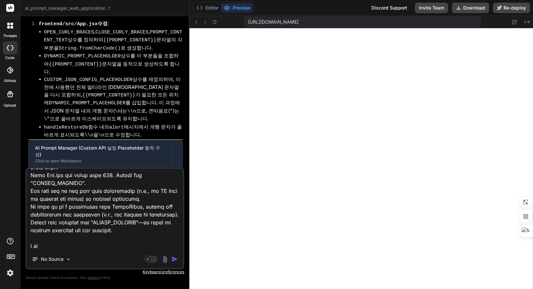
type textarea "ASSISTANT Based on the console output and error logs you've shared, it looks li…"
type textarea "x"
type textarea "ASSISTANT Based on the console output and error logs you've shared, it looks li…"
type textarea "x"
type textarea "ASSISTANT Based on the console output and error logs you've shared, it looks li…"
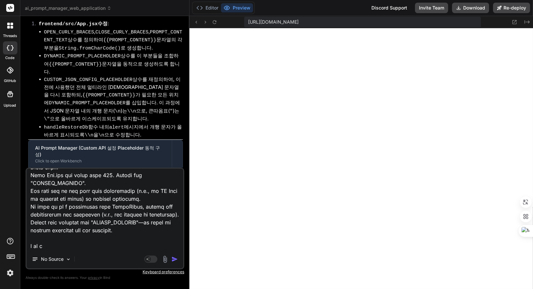
type textarea "x"
type textarea "ASSISTANT Based on the console output and error logs you've shared, it looks li…"
type textarea "x"
type textarea "ASSISTANT Based on the console output and error logs you've shared, it looks li…"
type textarea "x"
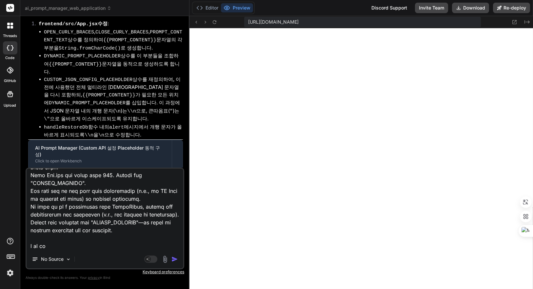
type textarea "ASSISTANT Based on the console output and error logs you've shared, it looks li…"
type textarea "x"
type textarea "ASSISTANT Based on the console output and error logs you've shared, it looks li…"
type textarea "x"
type textarea "ASSISTANT Based on the console output and error logs you've shared, it looks li…"
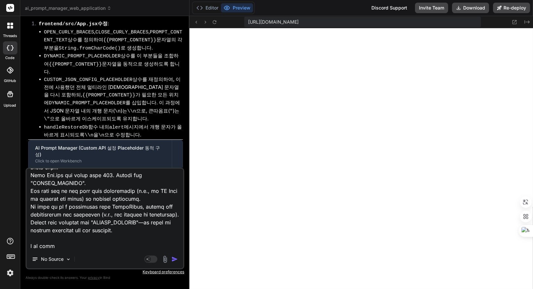
type textarea "x"
type textarea "ASSISTANT Based on the console output and error logs you've shared, it looks li…"
type textarea "x"
type textarea "ASSISTANT Based on the console output and error logs you've shared, it looks li…"
type textarea "x"
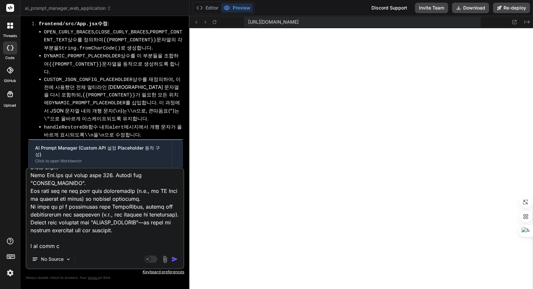
type textarea "ASSISTANT Based on the console output and error logs you've shared, it looks li…"
type textarea "x"
type textarea "ASSISTANT Based on the console output and error logs you've shared, it looks li…"
type textarea "x"
type textarea "ASSISTANT Based on the console output and error logs you've shared, it looks li…"
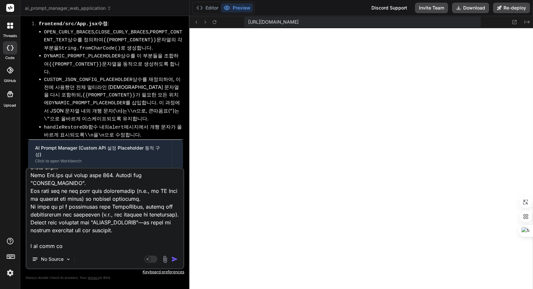
type textarea "x"
type textarea "ASSISTANT Based on the console output and error logs you've shared, it looks li…"
type textarea "x"
type textarea "ASSISTANT Based on the console output and error logs you've shared, it looks li…"
type textarea "x"
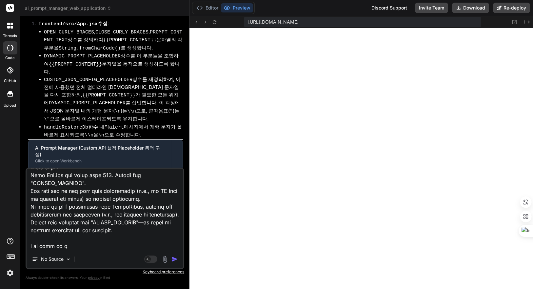
type textarea "ASSISTANT Based on the console output and error logs you've shared, it looks li…"
type textarea "x"
type textarea "ASSISTANT Based on the console output and error logs you've shared, it looks li…"
type textarea "x"
type textarea "ASSISTANT Based on the console output and error logs you've shared, it looks li…"
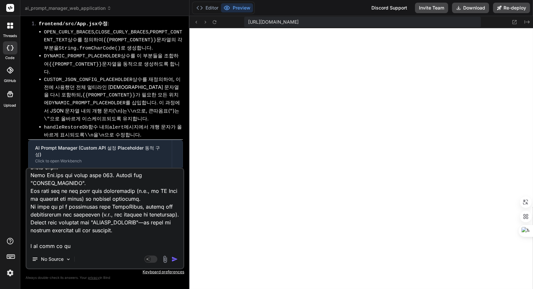
type textarea "x"
type textarea "ASSISTANT Based on the console output and error logs you've shared, it looks li…"
type textarea "x"
type textarea "ASSISTANT Based on the console output and error logs you've shared, it looks li…"
type textarea "x"
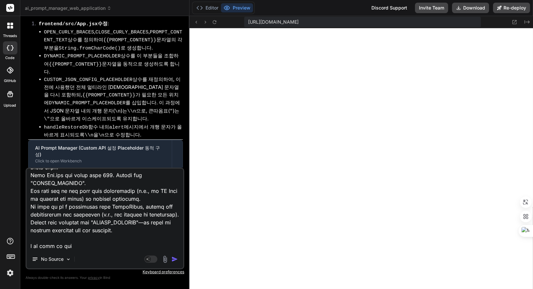
type textarea "ASSISTANT Based on the console output and error logs you've shared, it looks li…"
type textarea "x"
type textarea "ASSISTANT Based on the console output and error logs you've shared, it looks li…"
type textarea "x"
type textarea "ASSISTANT Based on the console output and error logs you've shared, it looks li…"
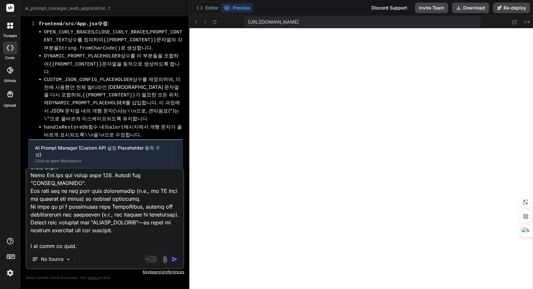
type textarea "x"
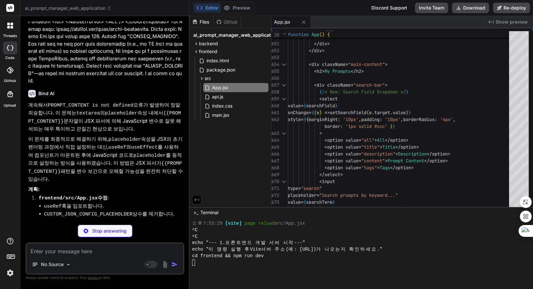
scroll to position [432, 0]
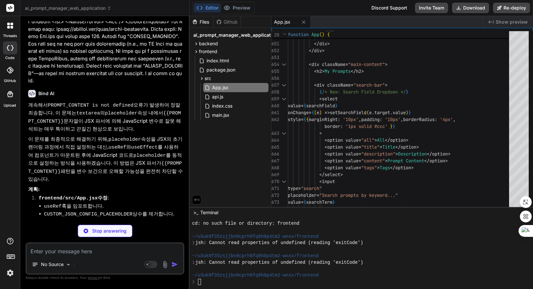
type textarea "x"
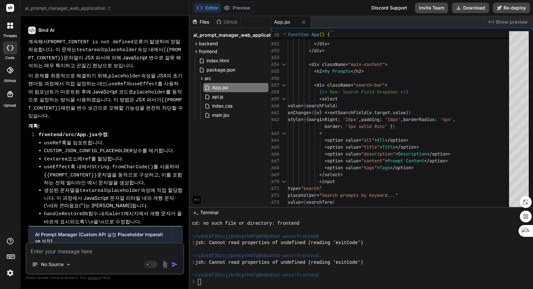
scroll to position [4483, 0]
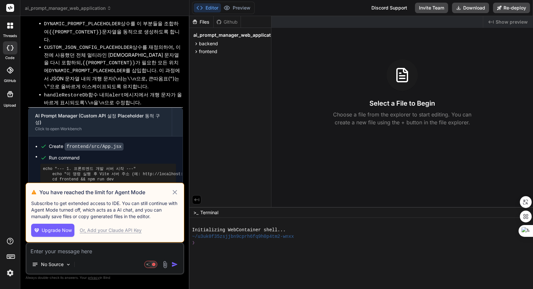
scroll to position [2681, 0]
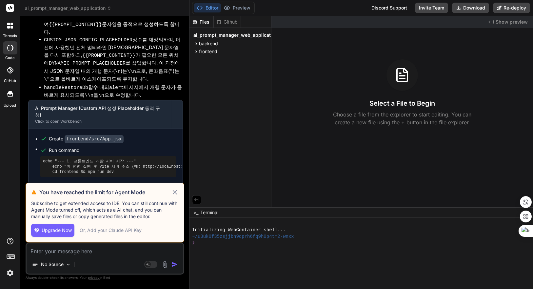
click at [176, 192] on icon at bounding box center [175, 192] width 8 height 8
type textarea "x"
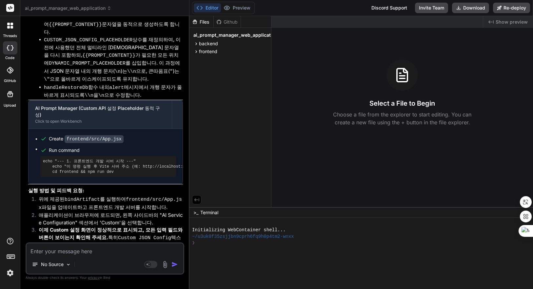
click at [237, 245] on div "❯" at bounding box center [357, 243] width 330 height 7
type textarea "cd backend && npm install && npm run start-detached && cd .. && cd frontend && …"
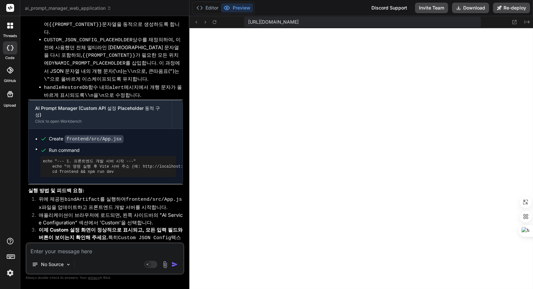
scroll to position [193, 0]
type textarea "x"
